Goal: Task Accomplishment & Management: Use online tool/utility

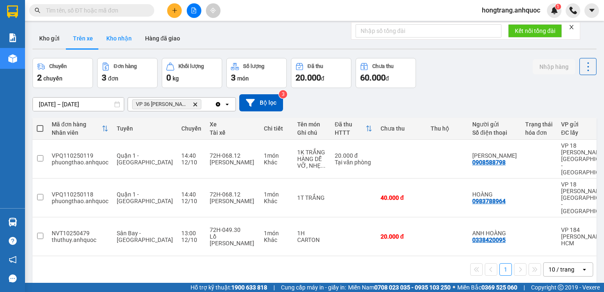
click at [120, 38] on button "Kho nhận" at bounding box center [119, 38] width 39 height 20
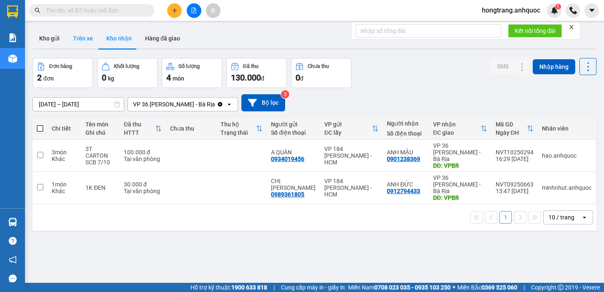
click at [84, 38] on button "Trên xe" at bounding box center [82, 38] width 33 height 20
type input "[DATE] – [DATE]"
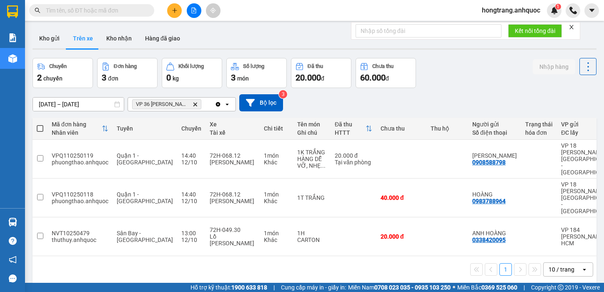
click at [170, 5] on button at bounding box center [174, 10] width 15 height 15
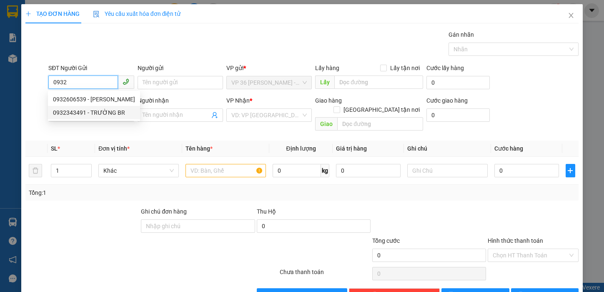
click at [81, 112] on div "0932343491 - TRƯỜNG BR" at bounding box center [94, 112] width 82 height 9
type input "0932343491"
type input "TRƯỜNG BR"
type input "0902804718"
type input "ANH TRÍ( TRƯỜNG)"
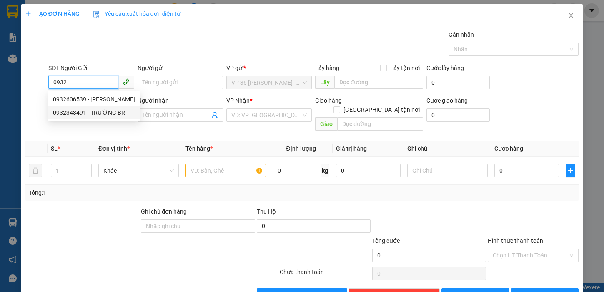
type input "vpsg"
type input "SCB [DATE] 21:50"
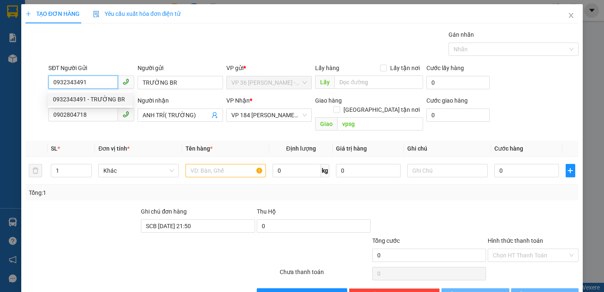
type input "20.000"
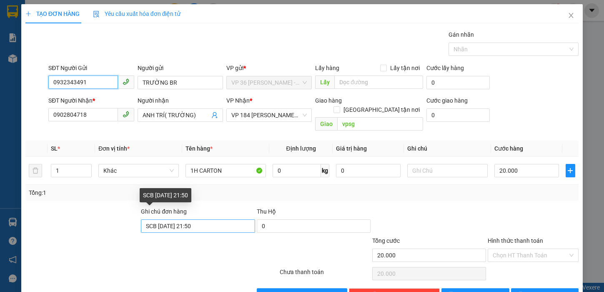
type input "0932343491"
click at [181, 219] on input "SCB [DATE] 21:50" at bounding box center [198, 225] width 114 height 13
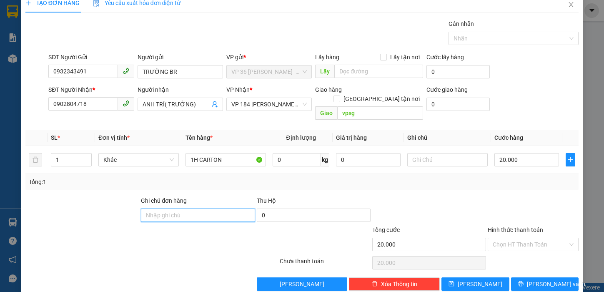
scroll to position [17, 0]
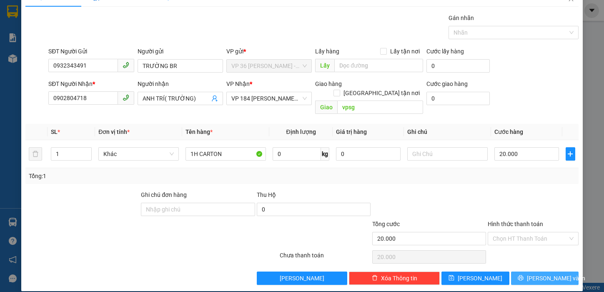
click at [528, 271] on button "[PERSON_NAME] và In" at bounding box center [545, 277] width 68 height 13
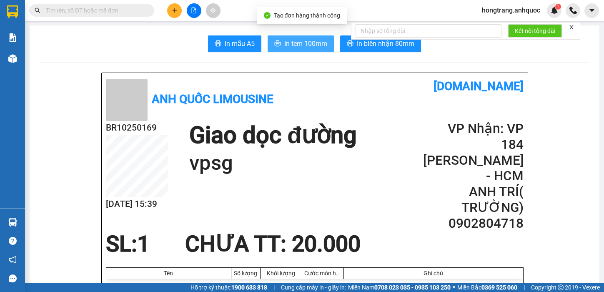
click at [295, 45] on span "In tem 100mm" at bounding box center [305, 43] width 43 height 10
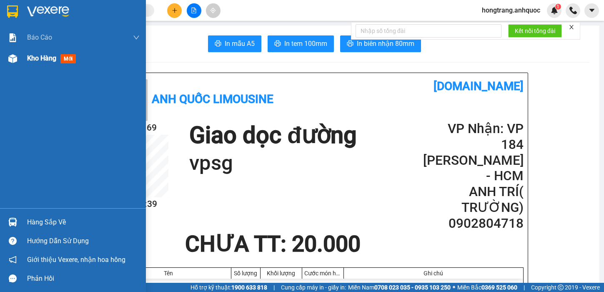
click at [15, 63] on div at bounding box center [12, 58] width 15 height 15
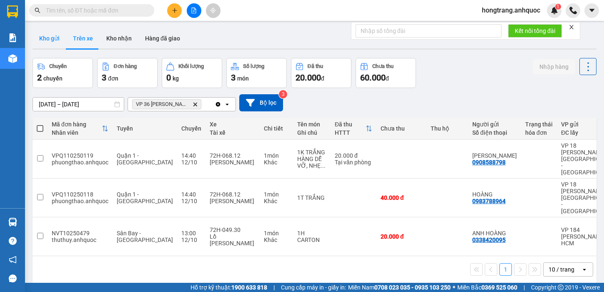
click at [49, 38] on button "Kho gửi" at bounding box center [50, 38] width 34 height 20
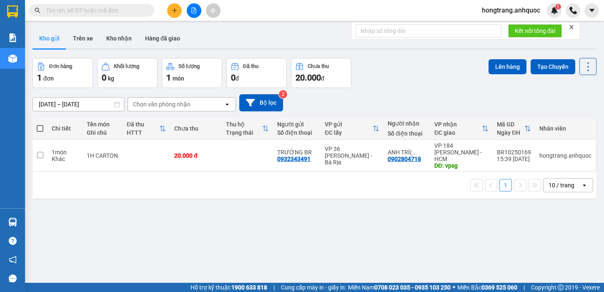
click at [46, 155] on td at bounding box center [40, 156] width 15 height 32
checkbox input "true"
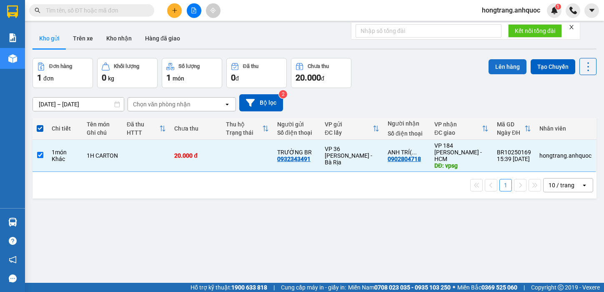
click at [503, 65] on button "Lên hàng" at bounding box center [508, 66] width 38 height 15
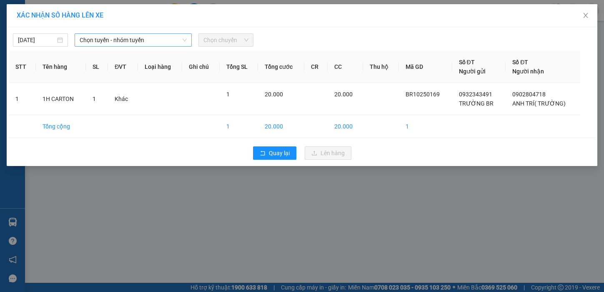
click at [143, 38] on span "Chọn tuyến - nhóm tuyến" at bounding box center [133, 40] width 107 height 13
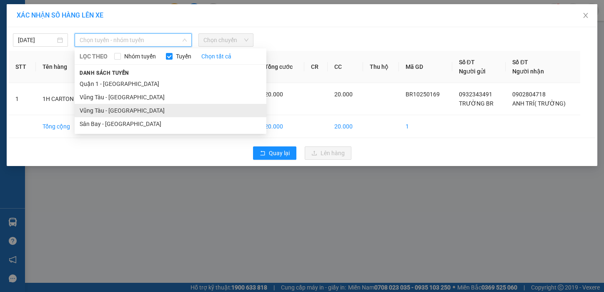
click at [112, 110] on li "Vũng Tàu - [GEOGRAPHIC_DATA]" at bounding box center [171, 110] width 192 height 13
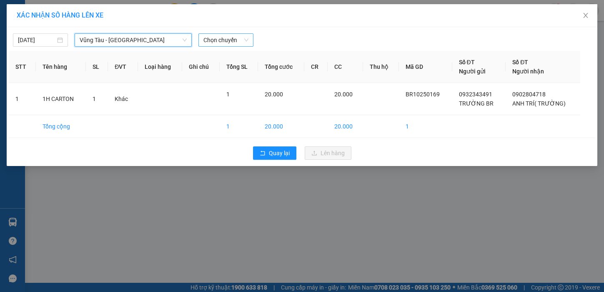
click at [231, 39] on span "Chọn chuyến" at bounding box center [225, 40] width 45 height 13
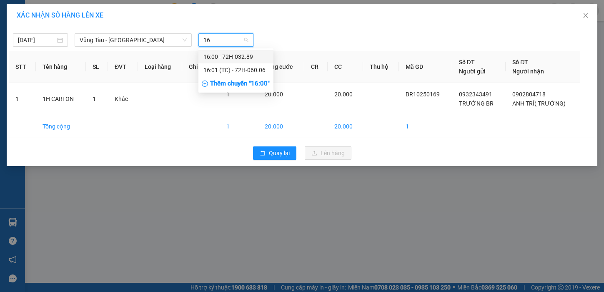
type input "16"
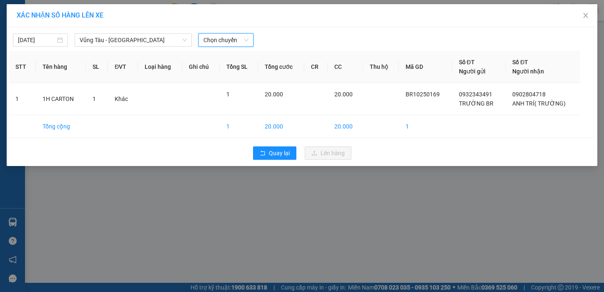
click at [214, 41] on span "Chọn chuyến" at bounding box center [225, 40] width 45 height 13
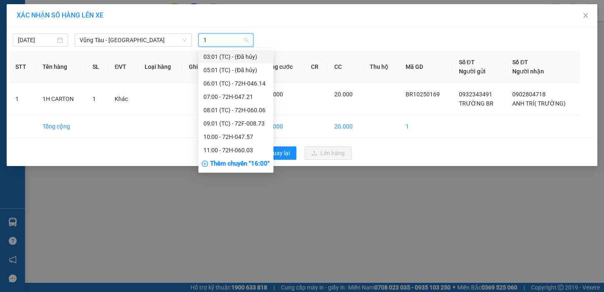
type input "16"
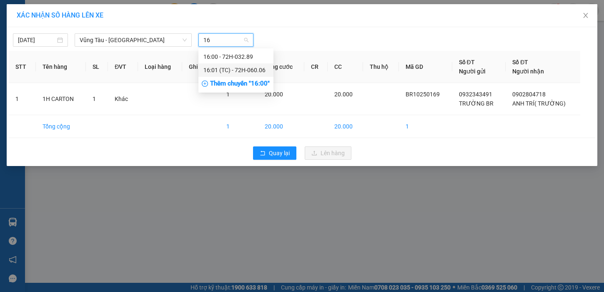
click at [221, 70] on div "16:01 (TC) - 72H-060.06" at bounding box center [235, 69] width 65 height 9
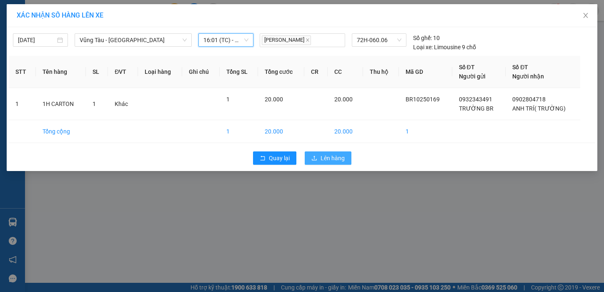
click at [328, 158] on span "Lên hàng" at bounding box center [333, 157] width 24 height 9
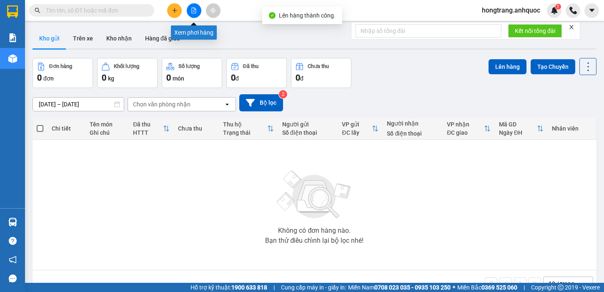
click at [193, 8] on icon "file-add" at bounding box center [194, 11] width 6 height 6
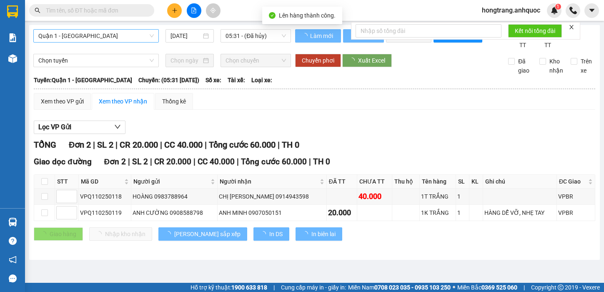
click at [84, 37] on span "Quận 1 - [GEOGRAPHIC_DATA]" at bounding box center [95, 36] width 115 height 13
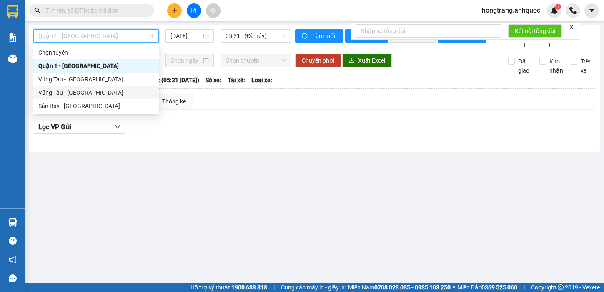
click at [61, 92] on div "Vũng Tàu - [GEOGRAPHIC_DATA]" at bounding box center [95, 92] width 115 height 9
type input "[DATE]"
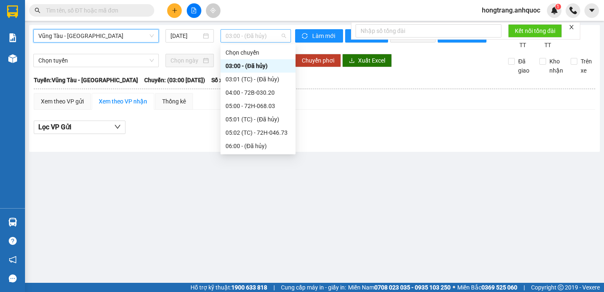
click at [236, 34] on span "03:00 - (Đã hủy)" at bounding box center [256, 36] width 60 height 13
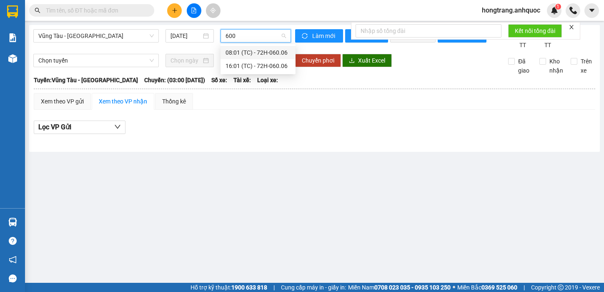
type input "6006"
click at [233, 67] on div "16:01 (TC) - 72H-060.06" at bounding box center [258, 65] width 65 height 9
